Goal: Transaction & Acquisition: Purchase product/service

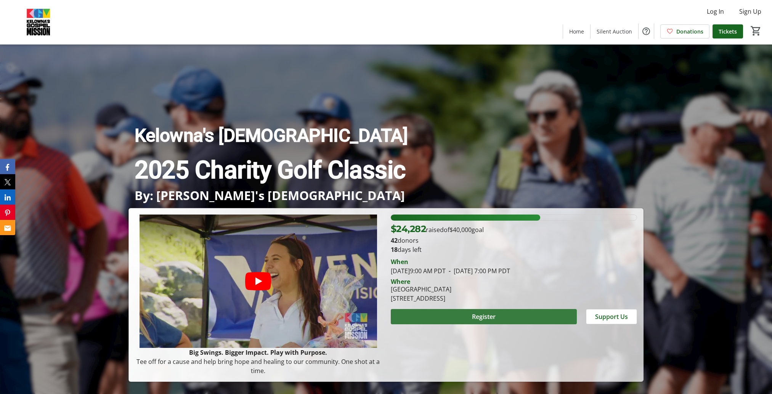
click at [478, 316] on span "Register" at bounding box center [484, 316] width 24 height 9
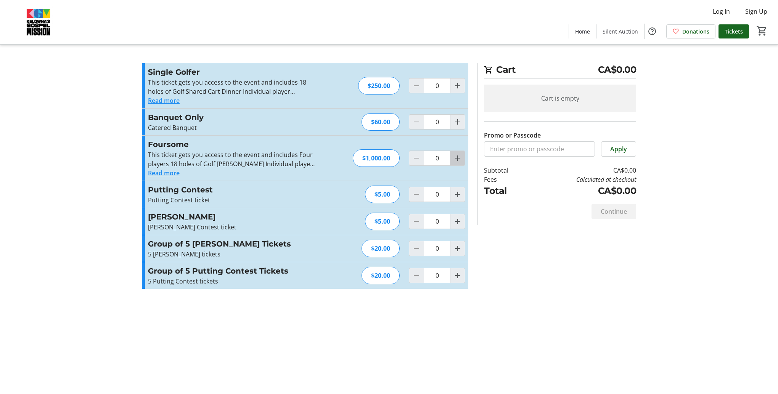
click at [457, 161] on mat-icon "Increment by one" at bounding box center [457, 158] width 9 height 9
type input "1"
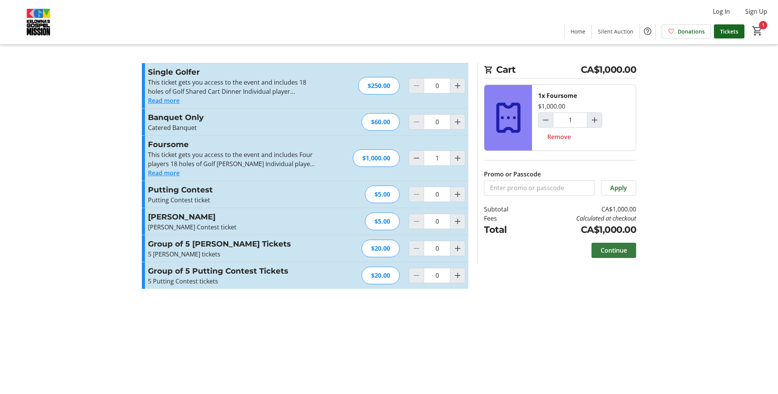
click at [611, 251] on span "Continue" at bounding box center [614, 250] width 26 height 9
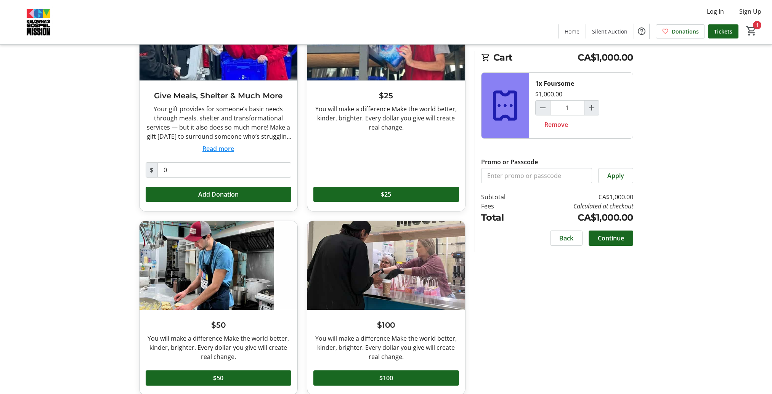
scroll to position [105, 0]
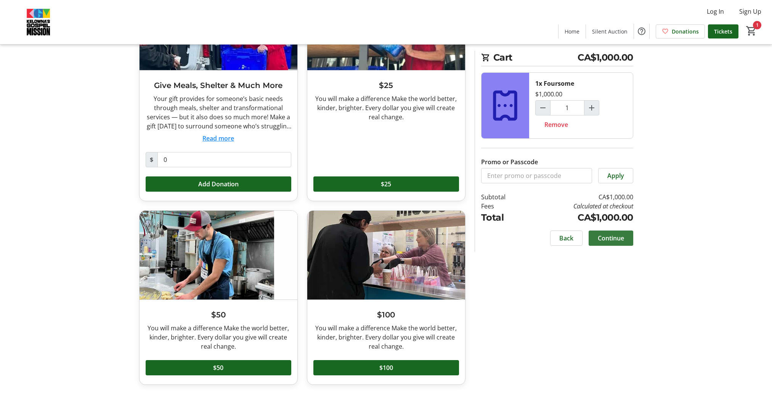
click at [606, 238] on span "Continue" at bounding box center [611, 238] width 26 height 9
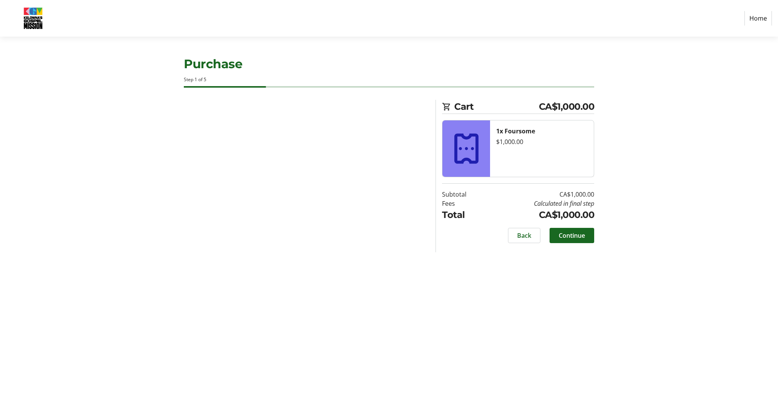
select select "CA"
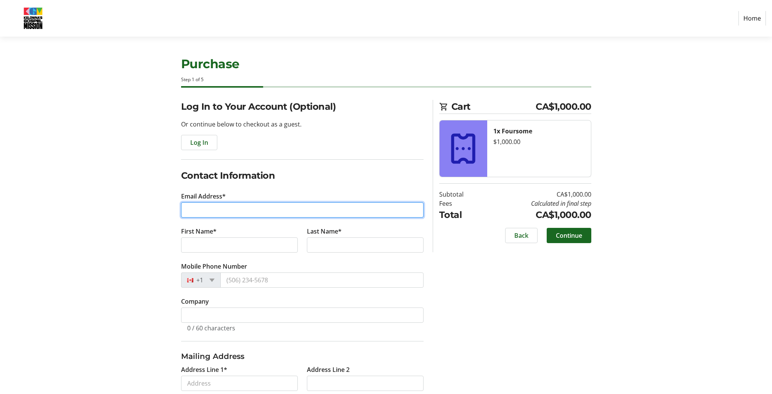
click at [194, 204] on input "Email Address*" at bounding box center [302, 210] width 243 height 15
type input "[PERSON_NAME][EMAIL_ADDRESS][PERSON_NAME][DOMAIN_NAME]"
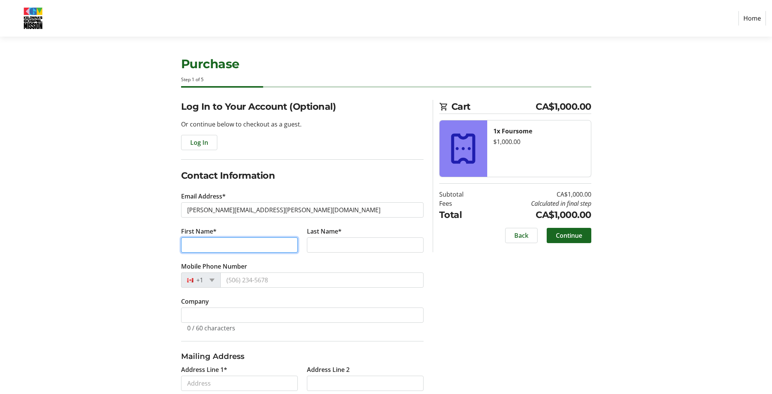
type input "[PERSON_NAME]"
type input "Powers"
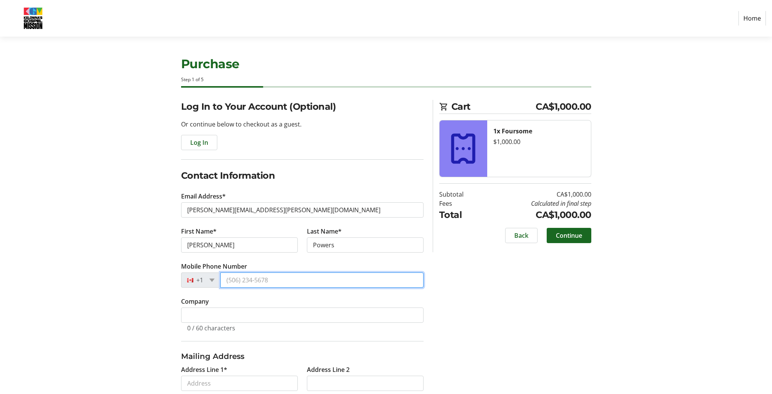
type input "[PHONE_NUMBER]"
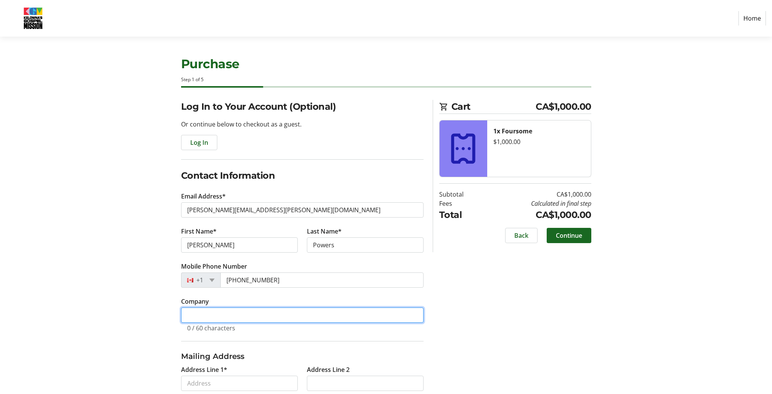
type input "[PERSON_NAME] Canada Ltd."
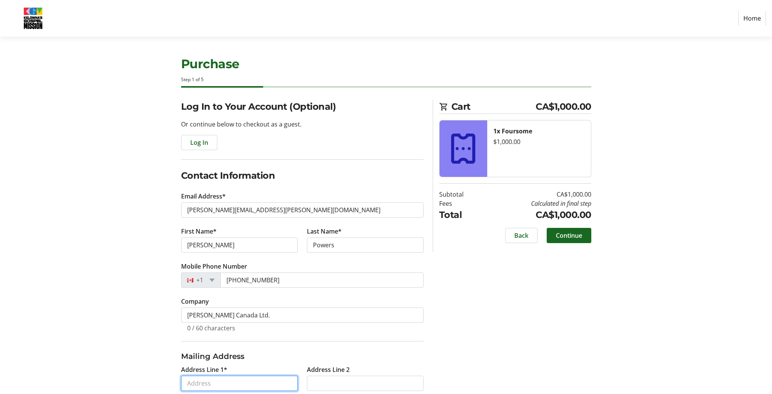
type input "[STREET_ADDRESS][PERSON_NAME]"
type input "[GEOGRAPHIC_DATA]"
select select "BC"
type input "V4V 2L7"
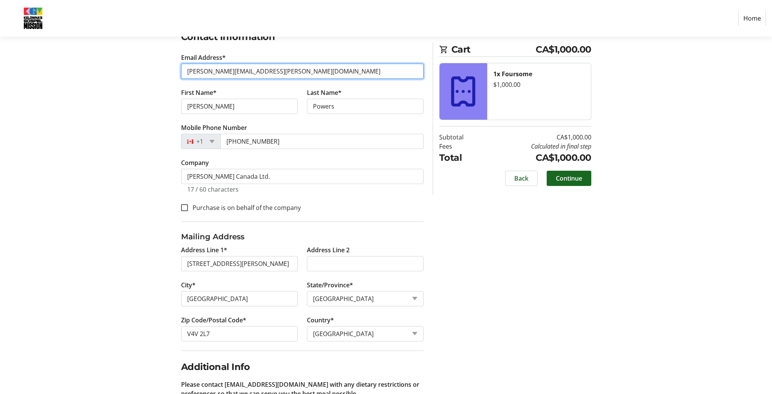
scroll to position [153, 0]
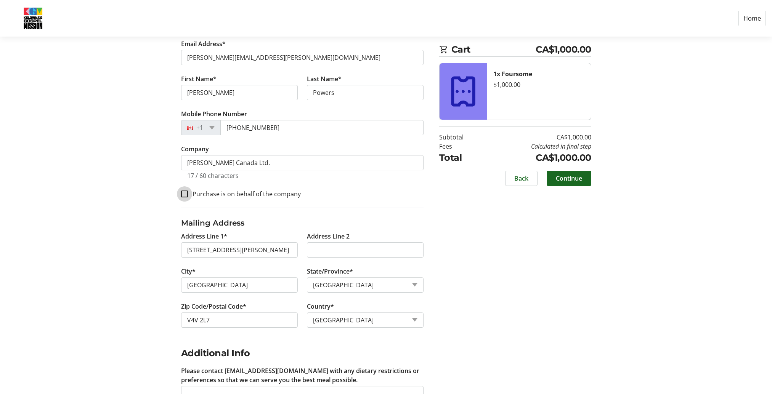
click at [183, 196] on input "Purchase is on behalf of the company" at bounding box center [184, 194] width 7 height 7
checkbox input "true"
click at [227, 285] on input "[GEOGRAPHIC_DATA]" at bounding box center [239, 285] width 117 height 15
type input "V"
type input "Kelowna"
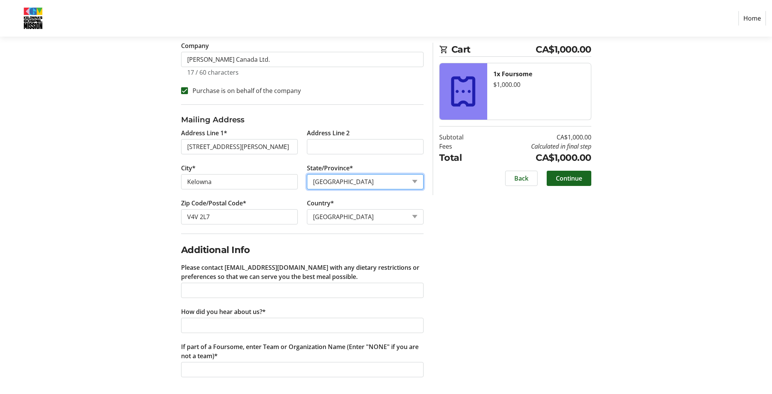
scroll to position [257, 0]
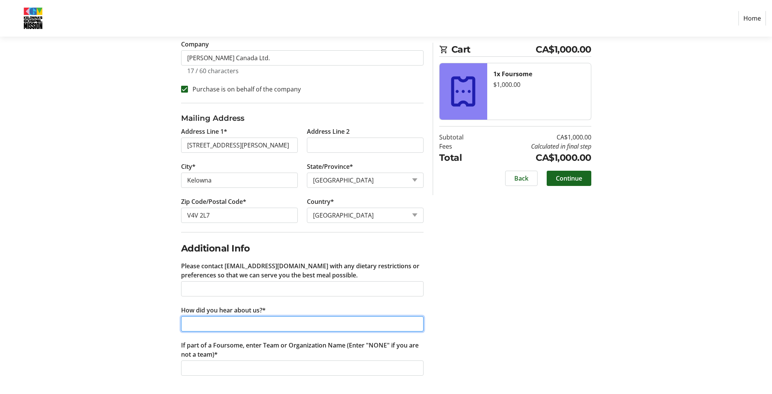
click at [207, 322] on input "How did you hear about us?*" at bounding box center [302, 324] width 243 height 15
type input "castanet"
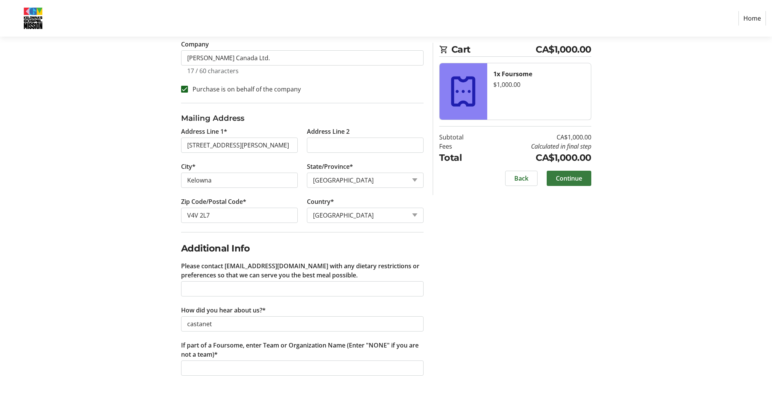
click at [566, 182] on span "Continue" at bounding box center [569, 178] width 26 height 9
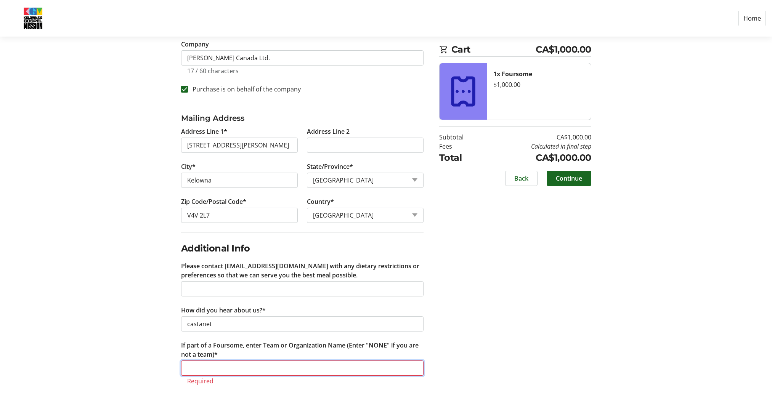
click at [208, 371] on input "If part of a Foursome, enter Team or Organization Name (Enter "NONE" if you are…" at bounding box center [302, 368] width 243 height 15
type input "[PERSON_NAME] Canada Ltd."
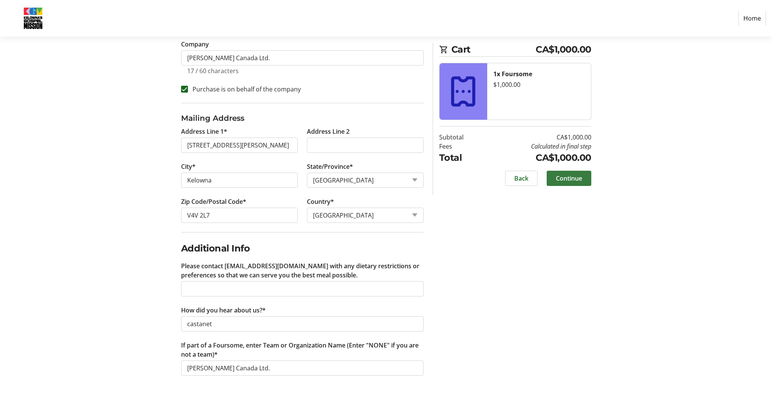
click at [559, 183] on span at bounding box center [569, 178] width 45 height 18
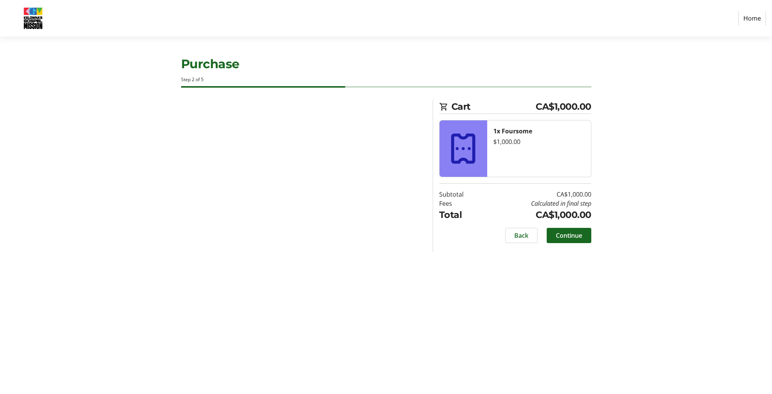
scroll to position [0, 0]
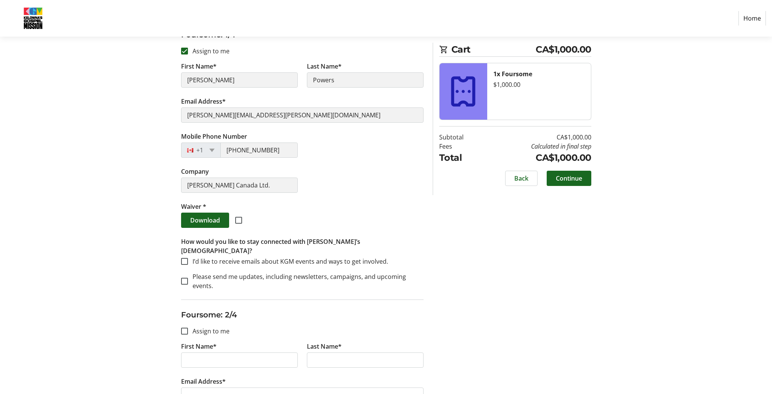
scroll to position [153, 0]
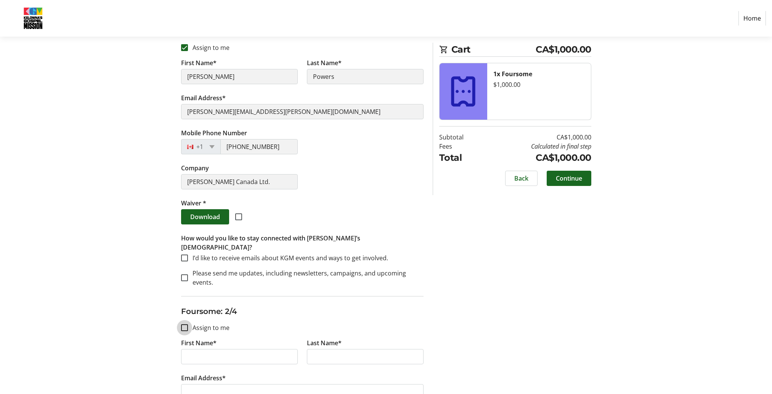
click at [188, 325] on input "Assign to me" at bounding box center [184, 328] width 7 height 7
checkbox input "true"
type input "[PERSON_NAME]"
type input "Powers"
type input "[PERSON_NAME][EMAIL_ADDRESS][PERSON_NAME][DOMAIN_NAME]"
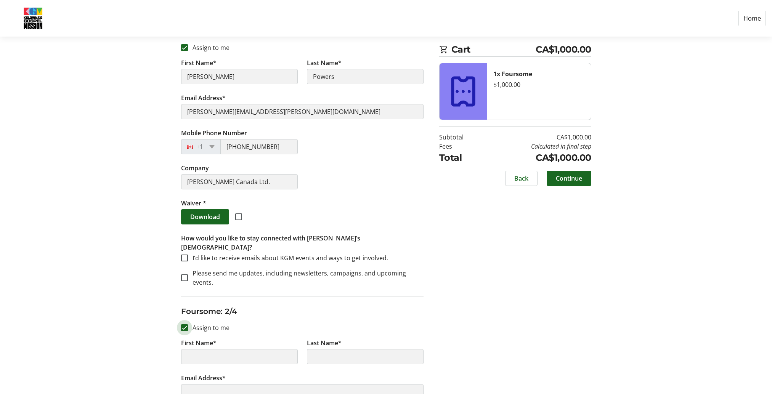
type input "[PHONE_NUMBER]"
type input "[PERSON_NAME] Canada Ltd."
click at [185, 255] on input "I’d like to receive emails about KGM events and ways to get involved." at bounding box center [184, 258] width 7 height 7
checkbox input "true"
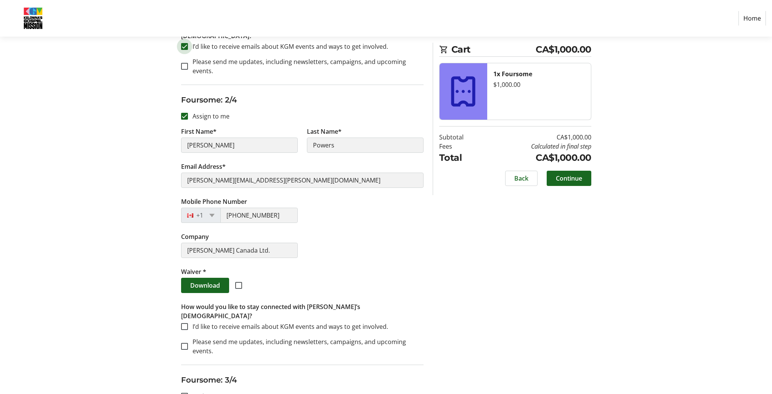
scroll to position [381, 0]
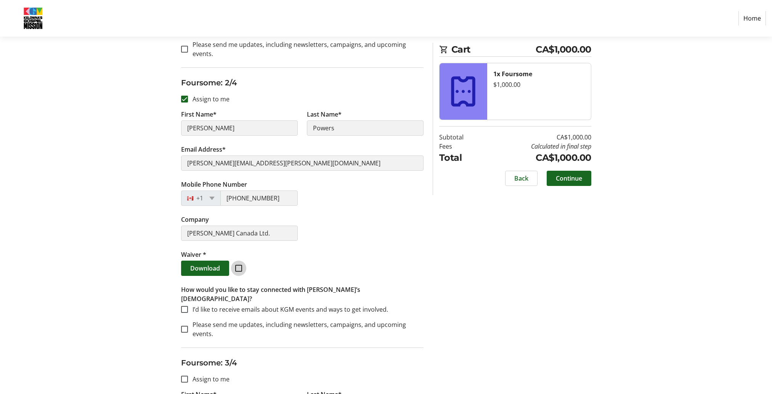
click at [240, 265] on input "checkbox" at bounding box center [238, 268] width 7 height 7
checkbox input "true"
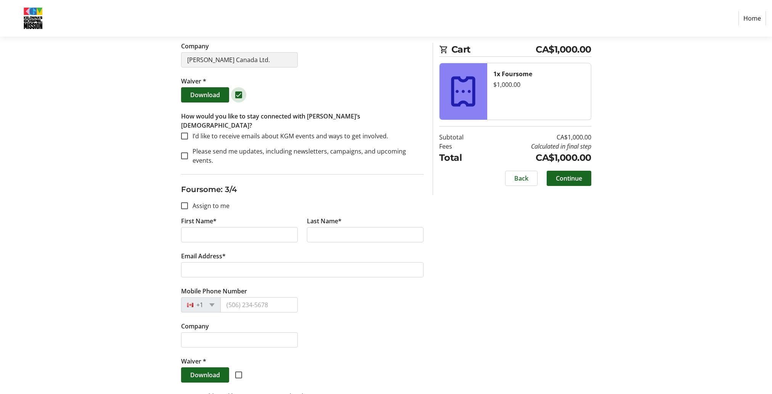
scroll to position [572, 0]
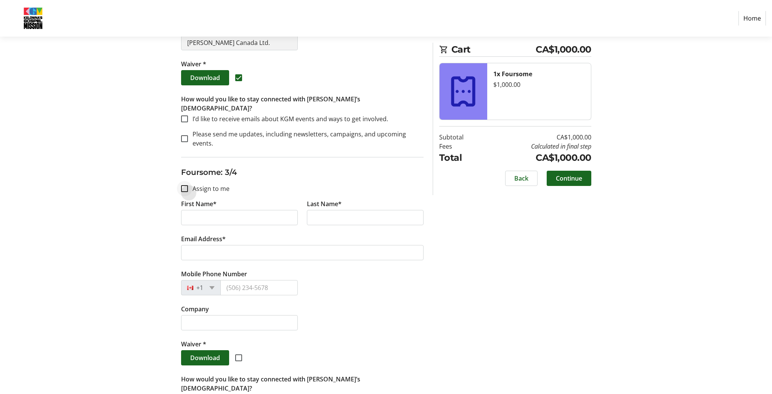
click at [189, 180] on div at bounding box center [184, 189] width 18 height 18
checkbox input "true"
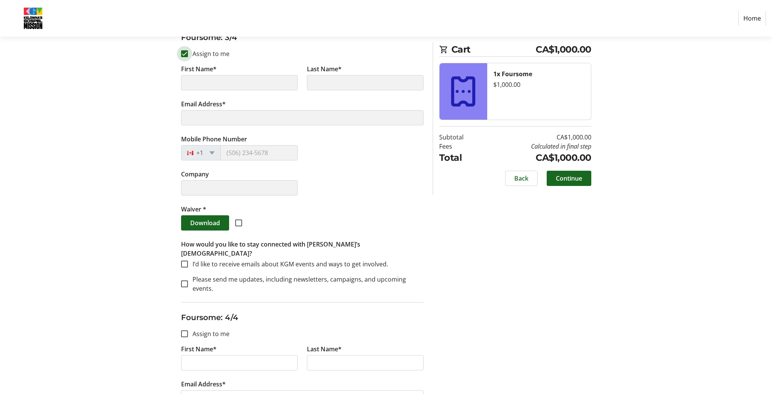
scroll to position [725, 0]
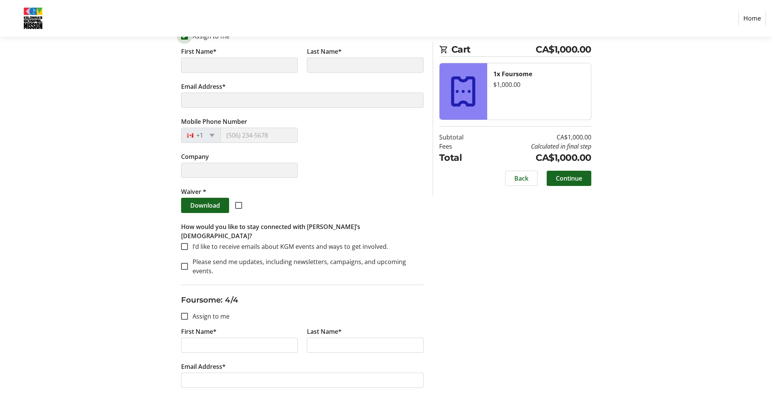
type input "[PERSON_NAME]"
type input "Powers"
type input "[PERSON_NAME][EMAIL_ADDRESS][PERSON_NAME][DOMAIN_NAME]"
type input "[PHONE_NUMBER]"
type input "[PERSON_NAME] Canada Ltd."
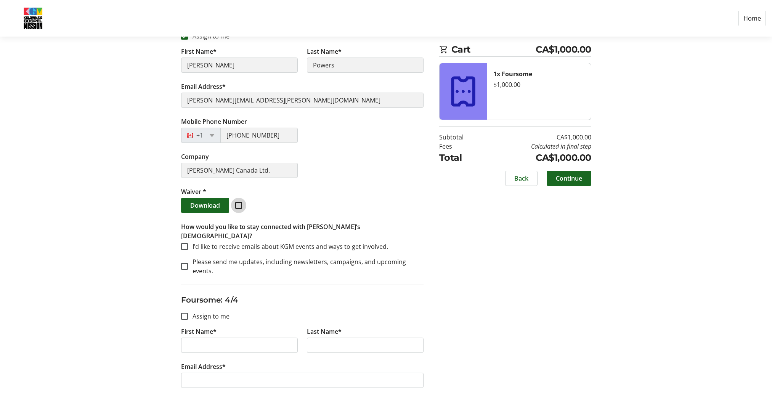
click at [238, 202] on input "checkbox" at bounding box center [238, 205] width 7 height 7
checkbox input "true"
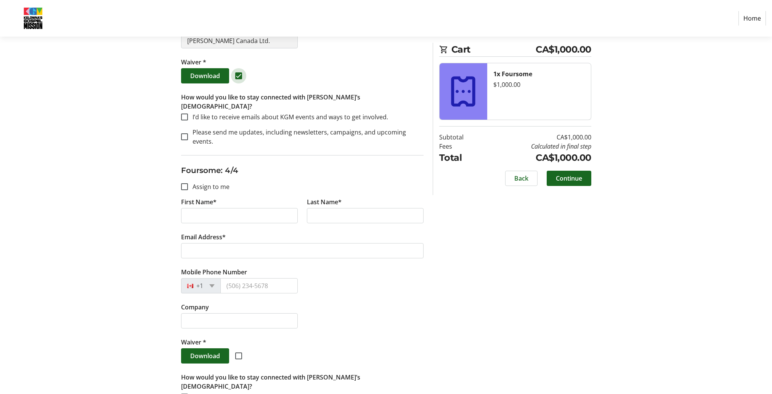
scroll to position [859, 0]
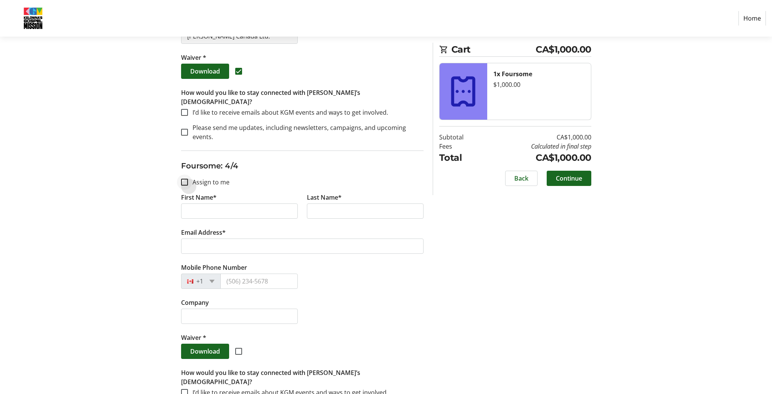
click at [185, 173] on div at bounding box center [184, 182] width 18 height 18
checkbox input "true"
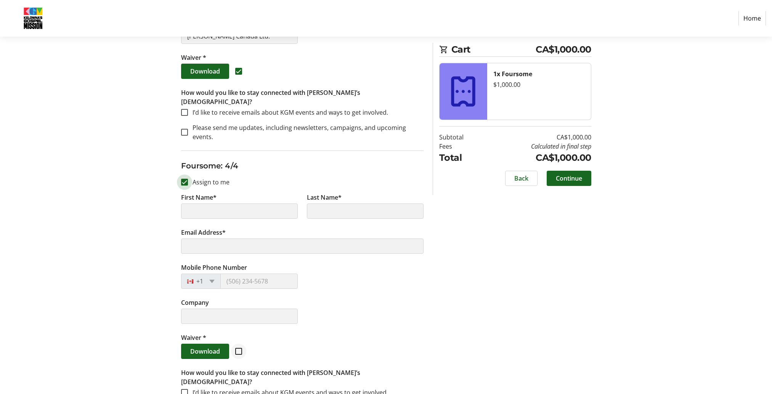
type input "[PERSON_NAME]"
type input "Powers"
type input "[PERSON_NAME][EMAIL_ADDRESS][PERSON_NAME][DOMAIN_NAME]"
type input "[PHONE_NUMBER]"
type input "[PERSON_NAME] Canada Ltd."
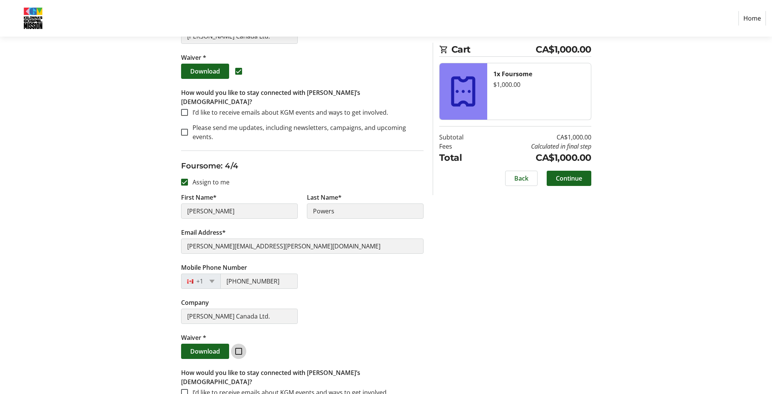
click at [237, 348] on input "checkbox" at bounding box center [238, 351] width 7 height 7
checkbox input "true"
click at [579, 182] on span "Continue" at bounding box center [569, 178] width 26 height 9
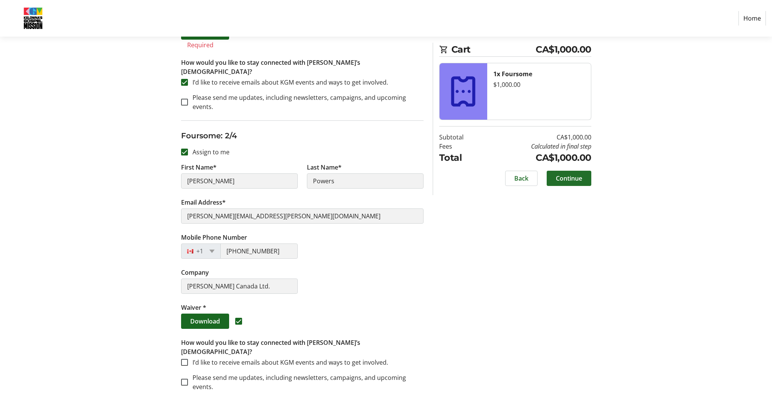
scroll to position [307, 0]
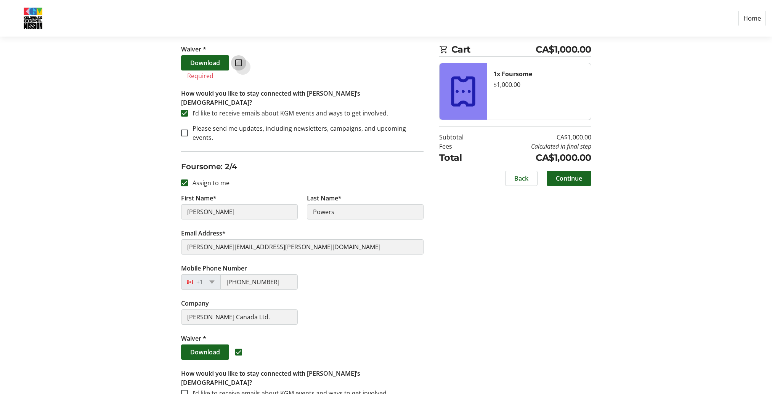
click at [240, 63] on input "checkbox" at bounding box center [238, 63] width 7 height 7
checkbox input "true"
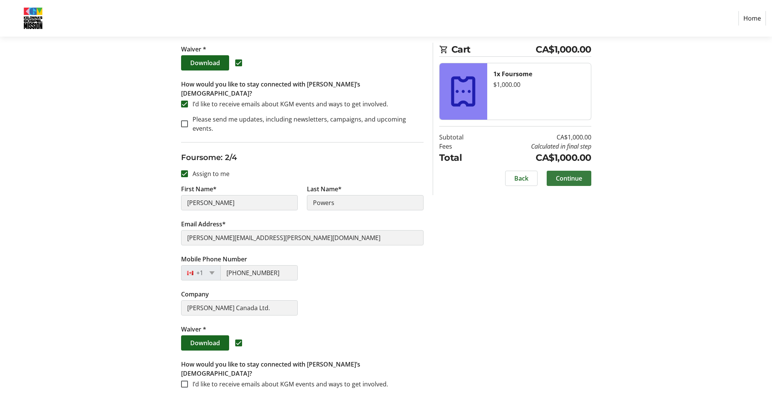
click at [559, 181] on span "Continue" at bounding box center [569, 178] width 26 height 9
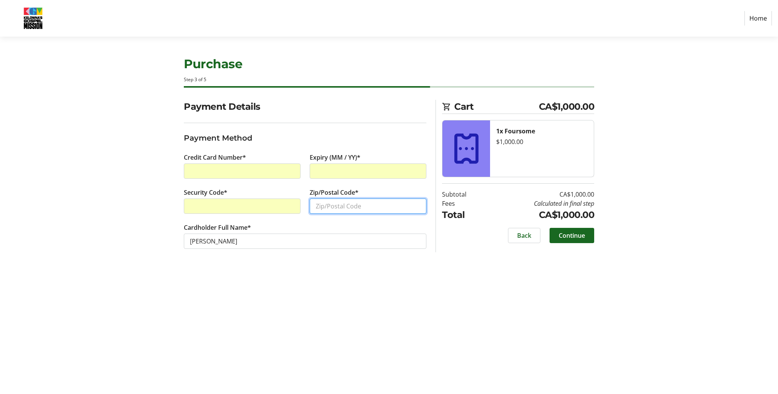
click at [343, 210] on input "Zip/Postal Code*" at bounding box center [368, 206] width 117 height 15
click at [331, 208] on input "Zip/Postal Code*" at bounding box center [368, 206] width 117 height 15
paste input "R3E 2V7"
type input "R3E 2V7"
click at [351, 294] on div "Purchase Step 3 of 5 Cart CA$1,000.00 1x Foursome $1,000.00 Subtotal CA$1,000.0…" at bounding box center [388, 216] width 503 height 358
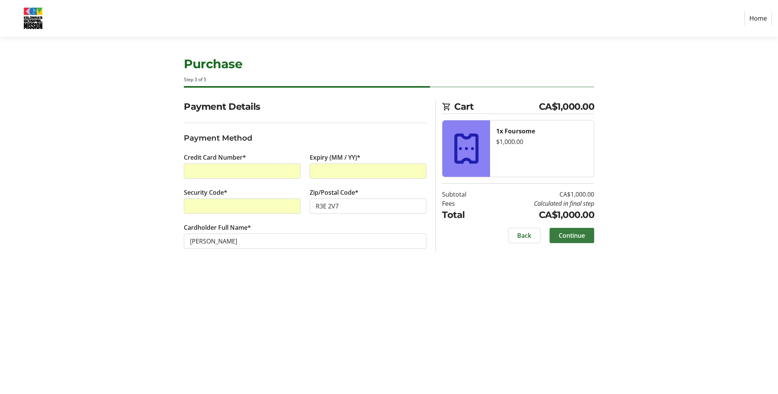
click at [565, 239] on span "Continue" at bounding box center [572, 235] width 26 height 9
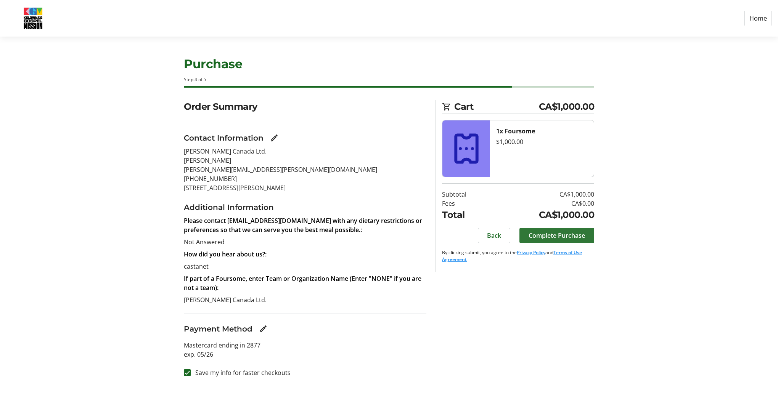
click at [565, 239] on span "Complete Purchase" at bounding box center [557, 235] width 56 height 9
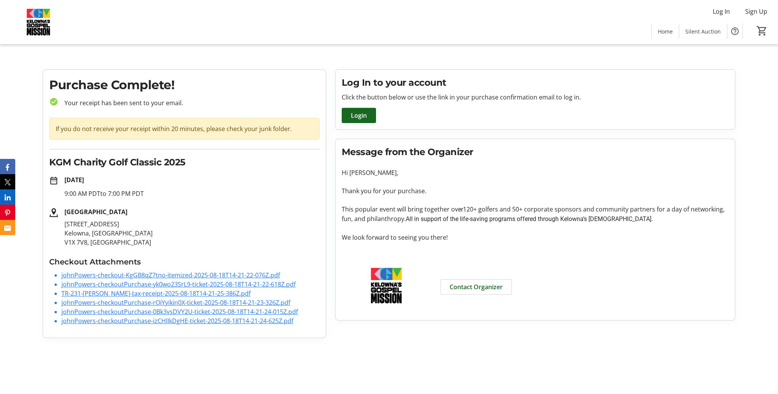
click at [143, 293] on link "TR-231-[PERSON_NAME]-tax-receipt-2025-08-18T14-21-25-386Z.pdf" at bounding box center [155, 294] width 189 height 8
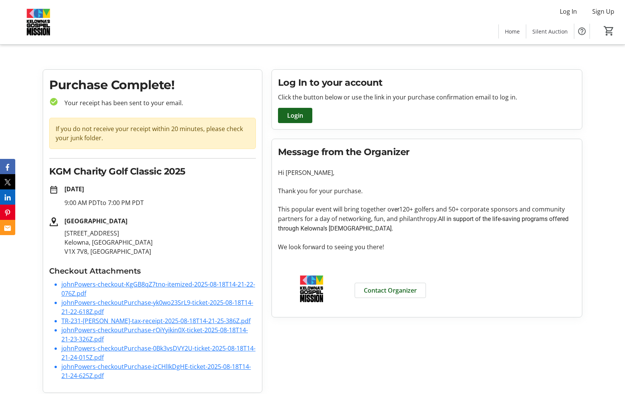
click at [158, 303] on link "johnPowers-checkoutPurchase-yk0wo23SrL9-ticket-2025-08-18T14-21-22-618Z.pdf" at bounding box center [157, 308] width 192 height 18
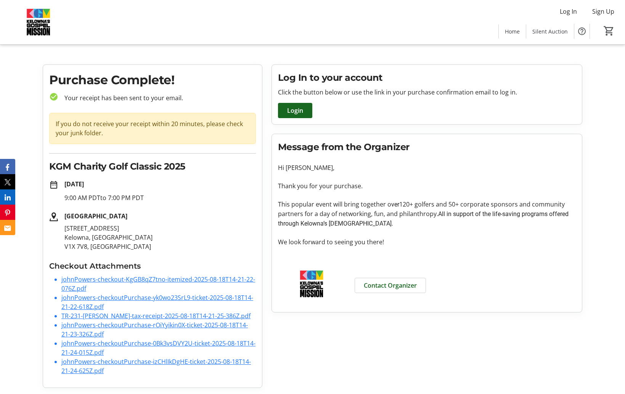
click at [138, 364] on link "johnPowers-checkoutPurchase-izCHlIkDgHE-ticket-2025-08-18T14-21-24-625Z.pdf" at bounding box center [156, 367] width 190 height 18
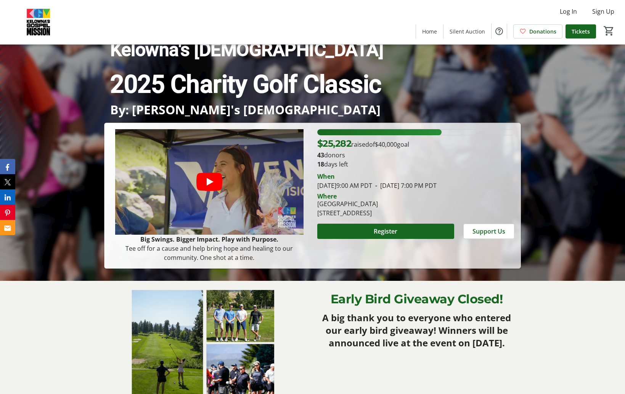
scroll to position [114, 0]
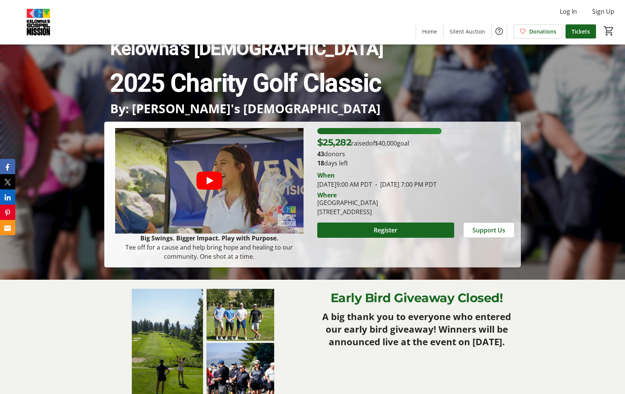
click at [290, 107] on p "By: [PERSON_NAME]'s [DEMOGRAPHIC_DATA]" at bounding box center [312, 108] width 405 height 13
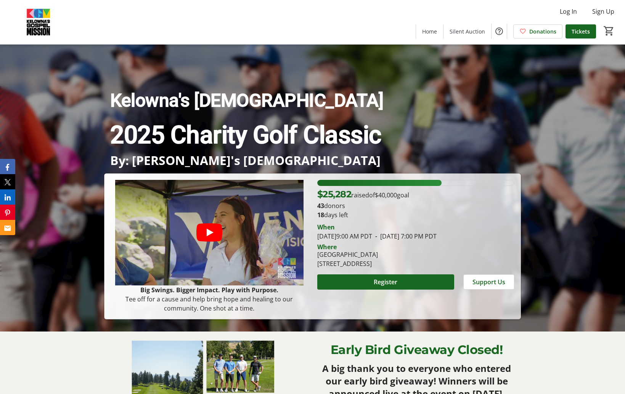
scroll to position [38, 0]
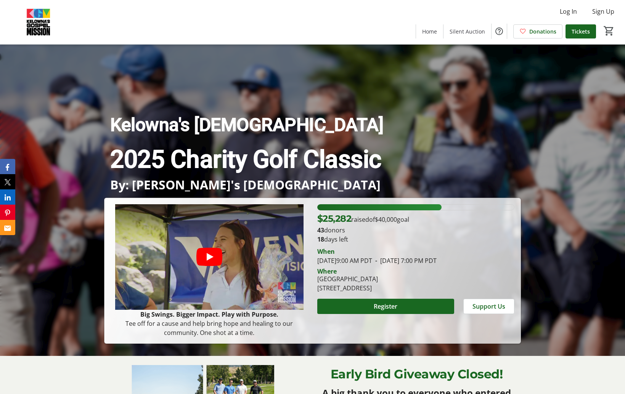
click at [106, 119] on h1 "Kelowna's [DEMOGRAPHIC_DATA] 2025 Charity Golf Classic" at bounding box center [312, 141] width 417 height 74
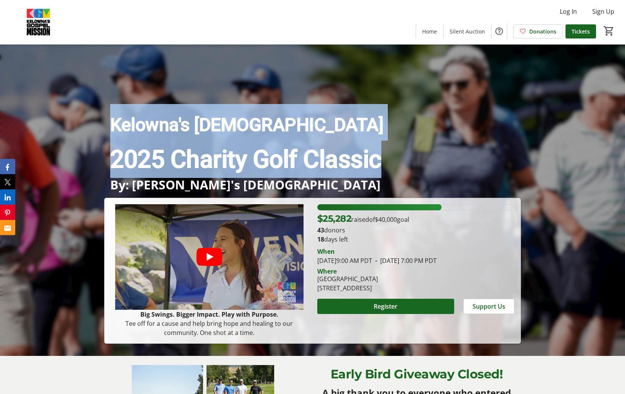
drag, startPoint x: 112, startPoint y: 122, endPoint x: 382, endPoint y: 153, distance: 272.2
click at [382, 153] on h1 "Kelowna's [DEMOGRAPHIC_DATA] 2025 Charity Golf Classic" at bounding box center [312, 141] width 417 height 74
drag, startPoint x: 382, startPoint y: 153, endPoint x: 325, endPoint y: 153, distance: 56.8
drag, startPoint x: 325, startPoint y: 153, endPoint x: 419, endPoint y: 125, distance: 97.4
click at [419, 125] on p "Kelowna's [DEMOGRAPHIC_DATA]" at bounding box center [312, 122] width 405 height 37
